Goal: Check status: Check status

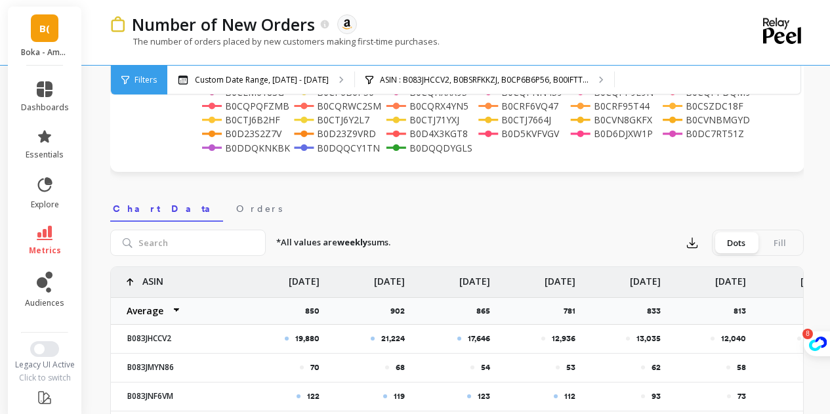
scroll to position [394, 0]
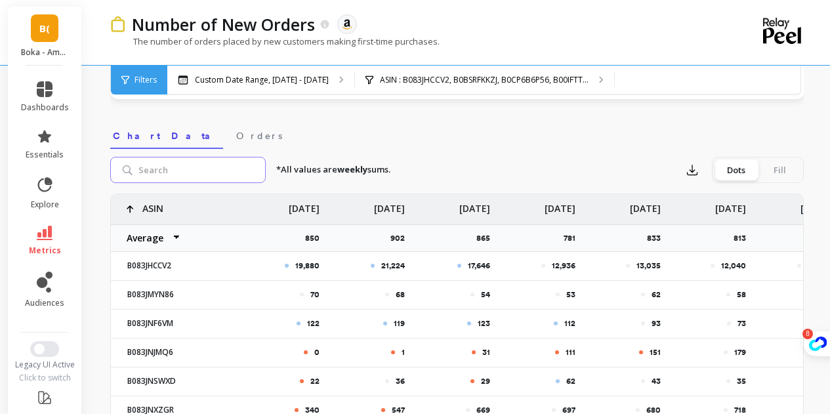
click at [215, 172] on input "search" at bounding box center [188, 170] width 156 height 26
paste input "B0DS2M3TR5"
type input "B0DS2M3TR5"
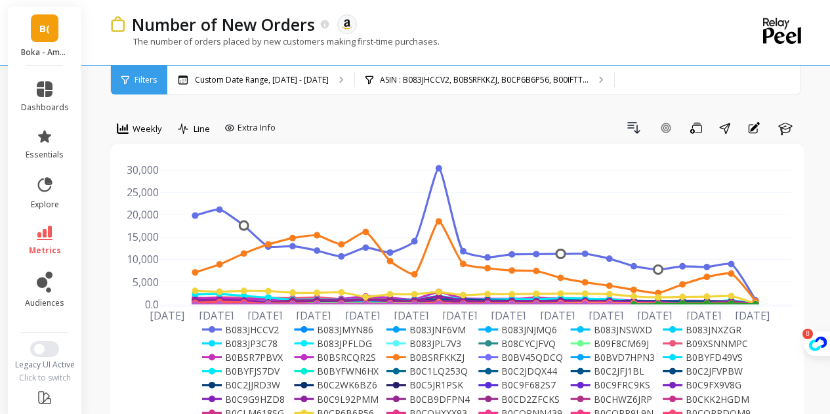
click at [211, 310] on div "Apr 20 2025 May 4 May 18 Jun 1 Jun 15 Jun 29 Jul 13 Jul 27 Aug 10 Aug 24 Sep 7 …" at bounding box center [457, 318] width 668 height 323
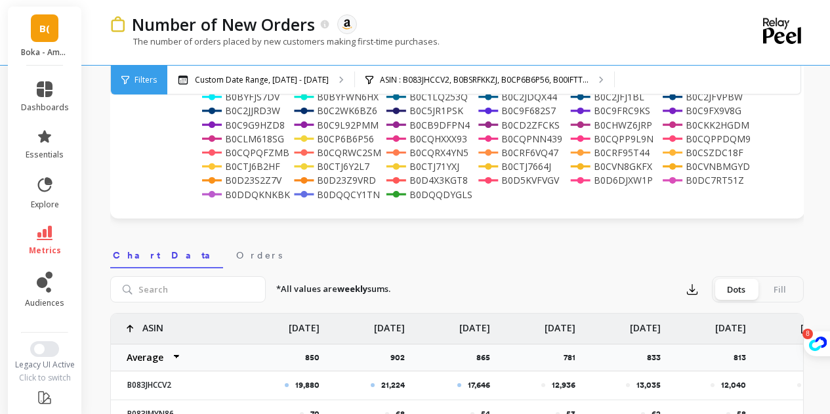
scroll to position [262, 0]
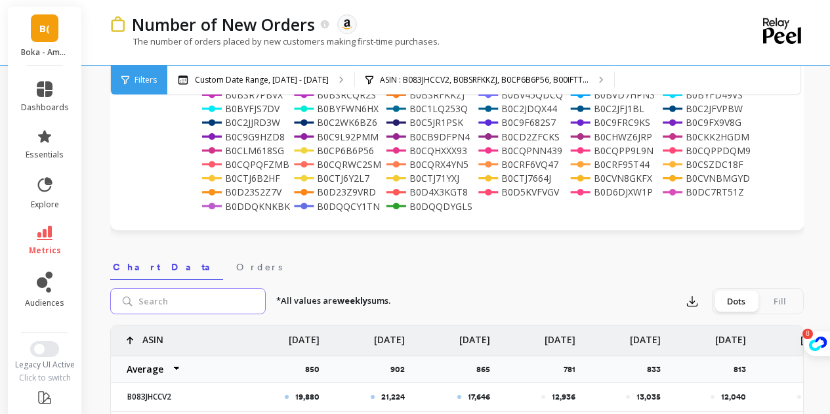
click at [196, 292] on input "search" at bounding box center [188, 301] width 156 height 26
paste input "B0DS2M3TR5"
type input "B0DS2M3TR5"
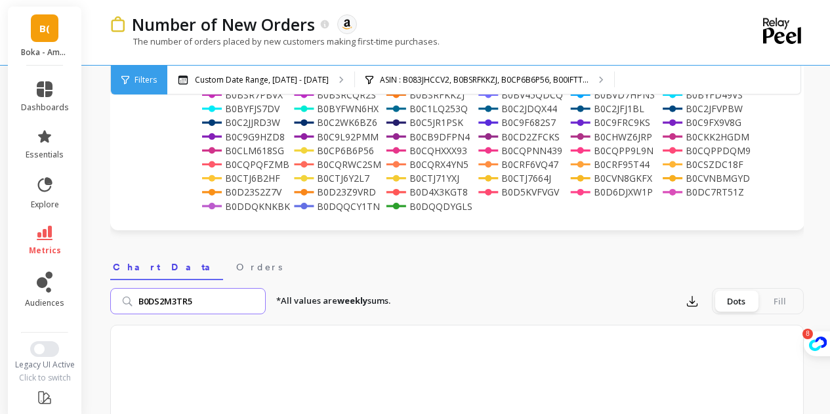
scroll to position [394, 0]
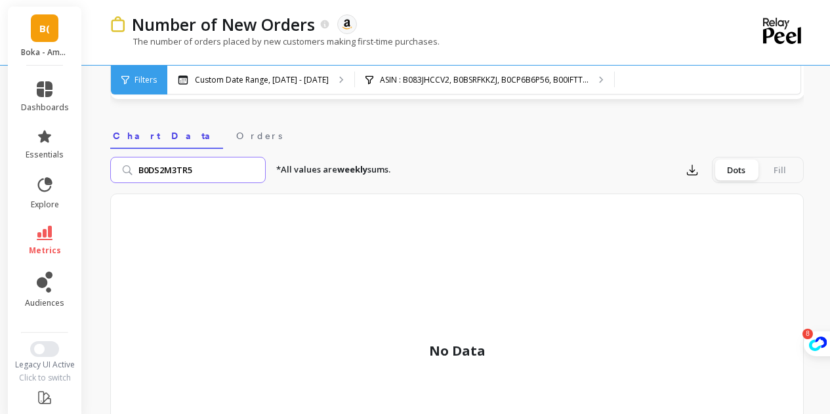
click at [254, 171] on input "B0DS2M3TR5" at bounding box center [188, 170] width 156 height 26
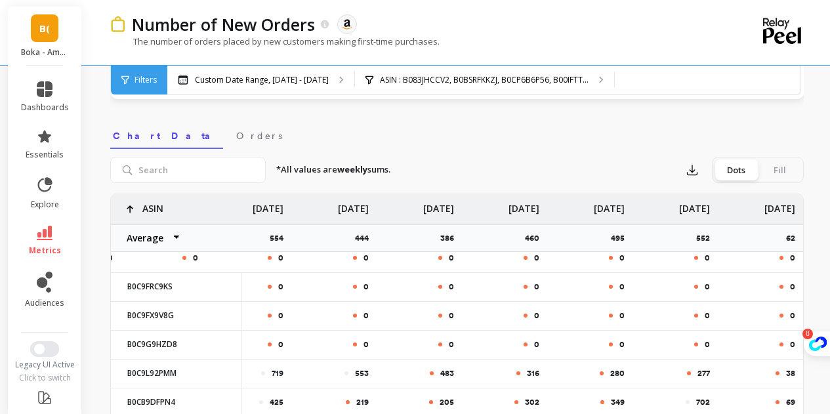
scroll to position [853, 1496]
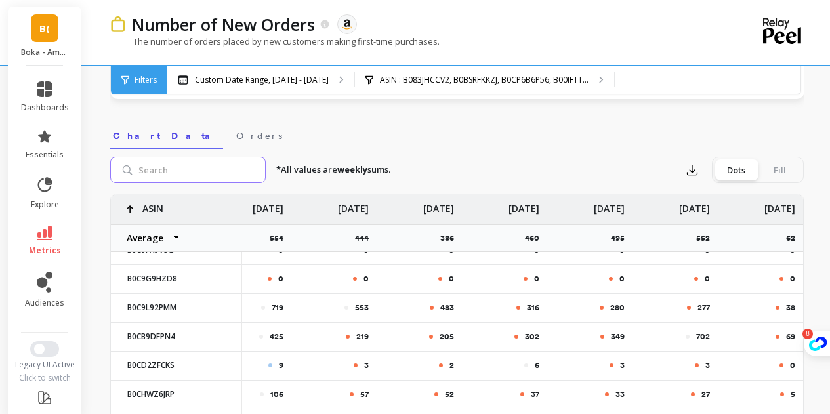
click at [153, 162] on input "search" at bounding box center [188, 170] width 156 height 26
paste input "B0CQPPDQM9"
type input "B0CQPPDQM9"
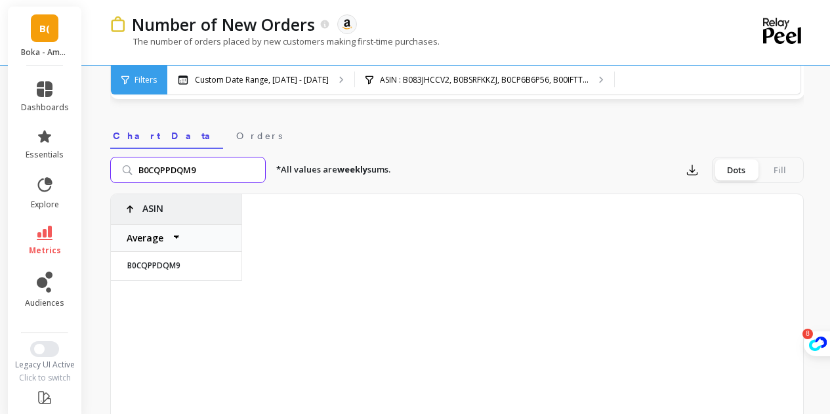
scroll to position [0, 1486]
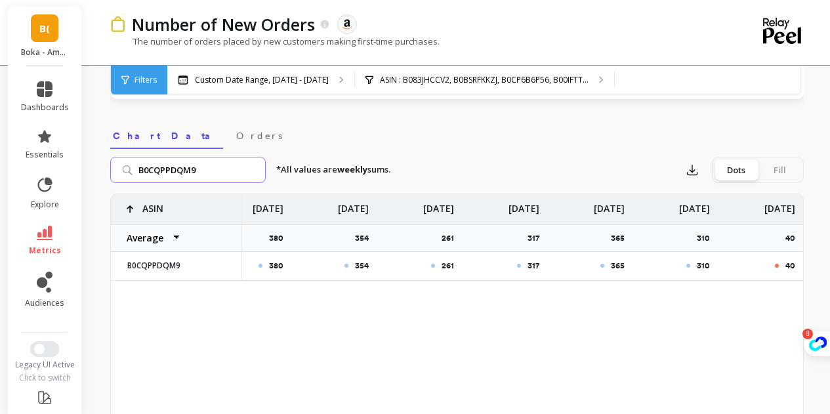
click at [252, 168] on input "B0CQPPDQM9" at bounding box center [188, 170] width 156 height 26
click at [252, 168] on input "search" at bounding box center [188, 170] width 156 height 26
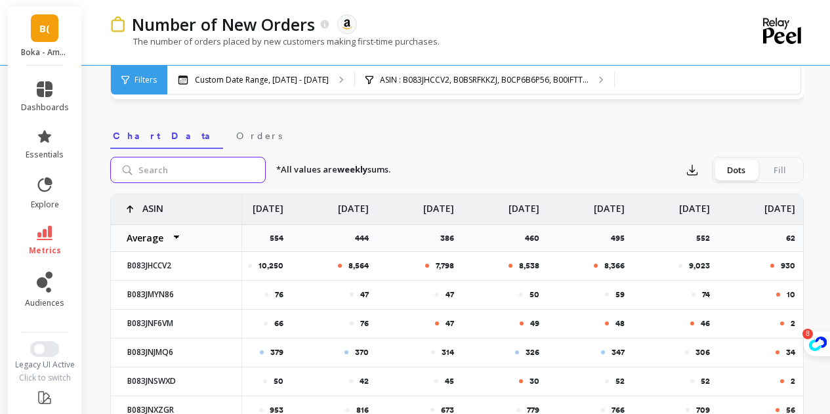
scroll to position [0, 1495]
click at [199, 179] on input "search" at bounding box center [188, 170] width 156 height 26
paste input "B0BYFJS7DV"
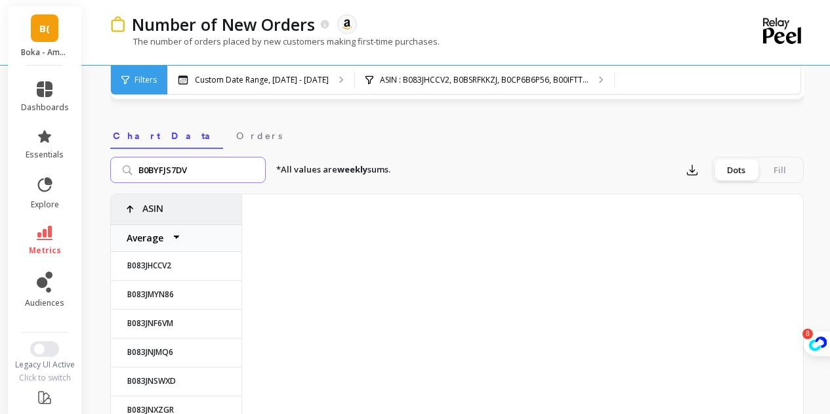
type input "B0BYFJS7DV"
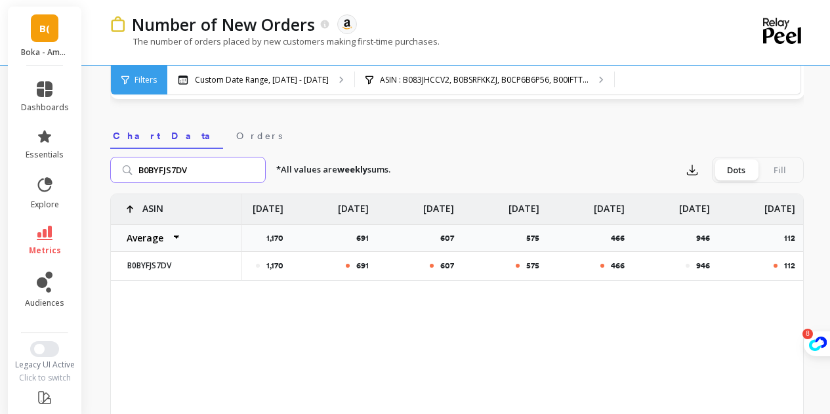
click at [254, 171] on input "B0BYFJS7DV" at bounding box center [188, 170] width 156 height 26
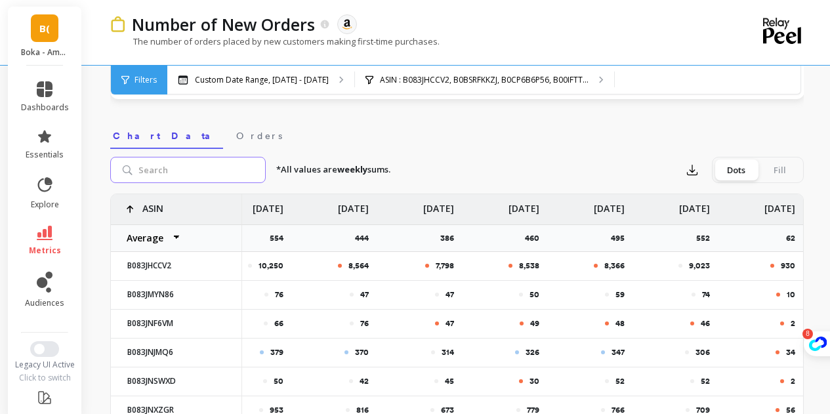
click at [188, 169] on input "search" at bounding box center [188, 170] width 156 height 26
paste input "B0BSRFKKZJ"
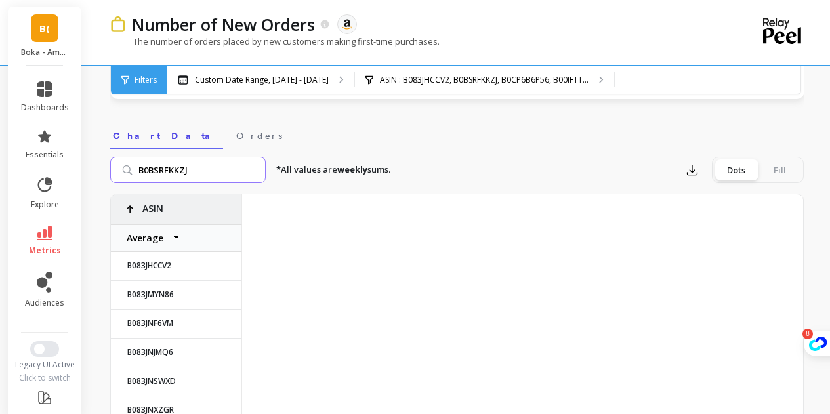
type input "B0BSRFKKZJ"
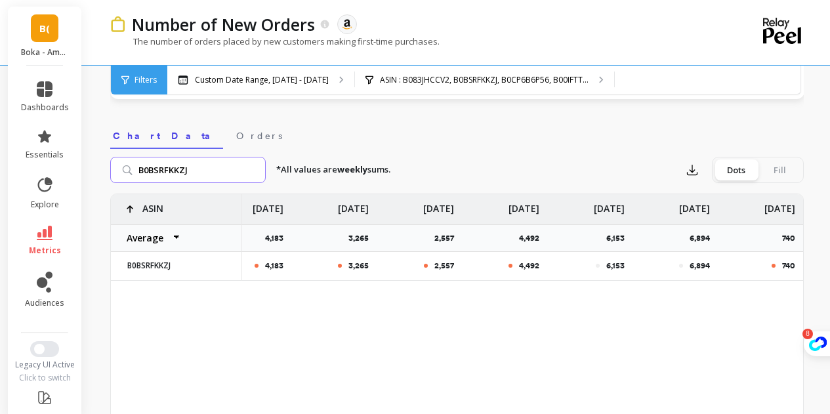
click at [250, 168] on input "B0BSRFKKZJ" at bounding box center [188, 170] width 156 height 26
click at [253, 170] on input "B0BSRFKKZJ" at bounding box center [188, 170] width 156 height 26
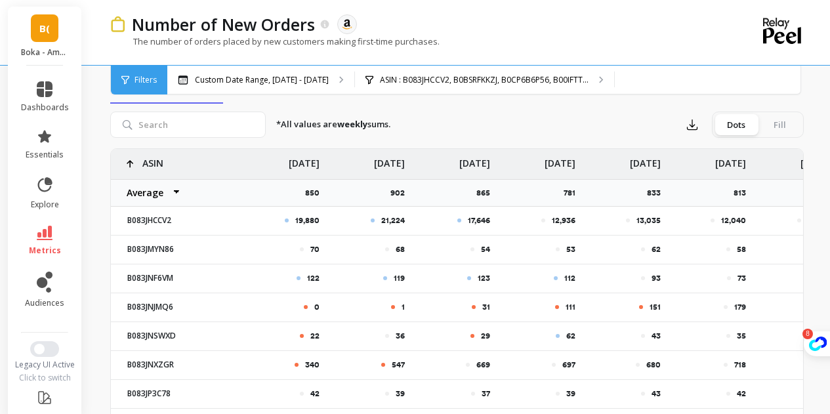
scroll to position [394, 0]
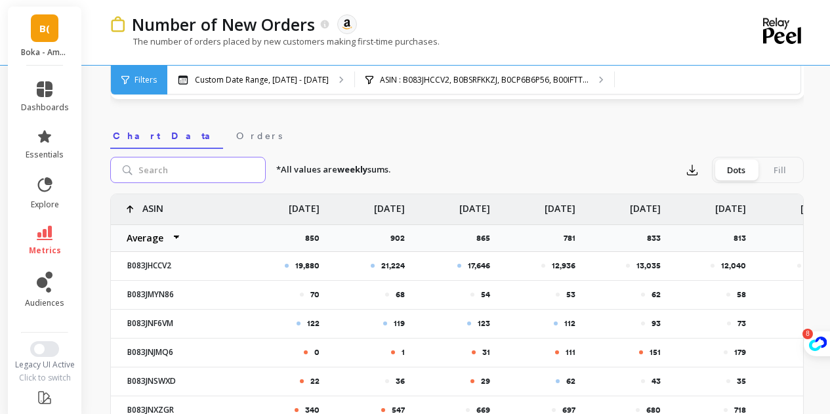
click at [192, 178] on input "search" at bounding box center [188, 170] width 156 height 26
paste input "B0CSZDC18F"
type input "B0CSZDC18F"
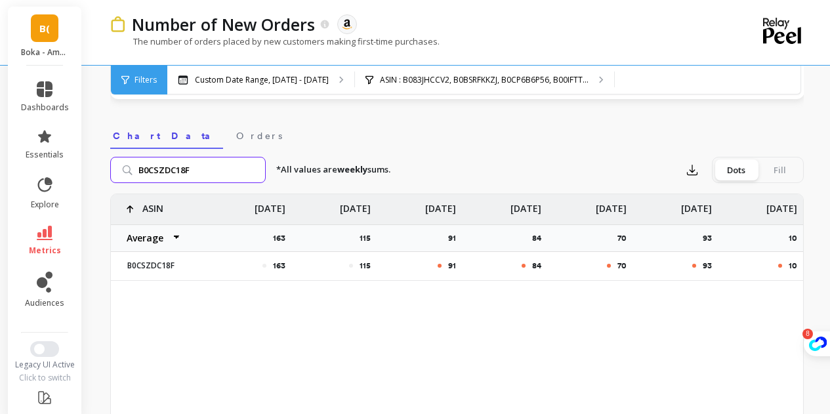
scroll to position [0, 1486]
